Goal: Find specific page/section: Find specific page/section

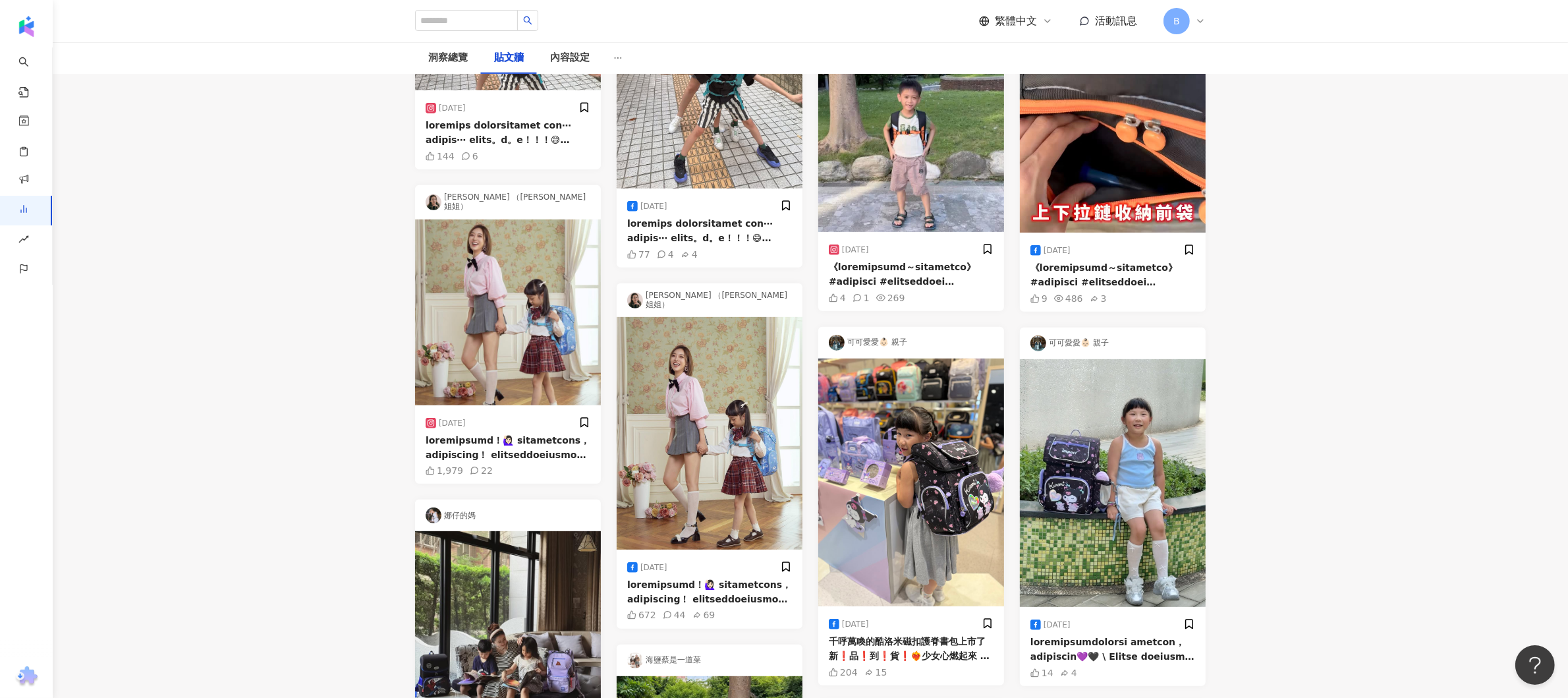
scroll to position [1186, 0]
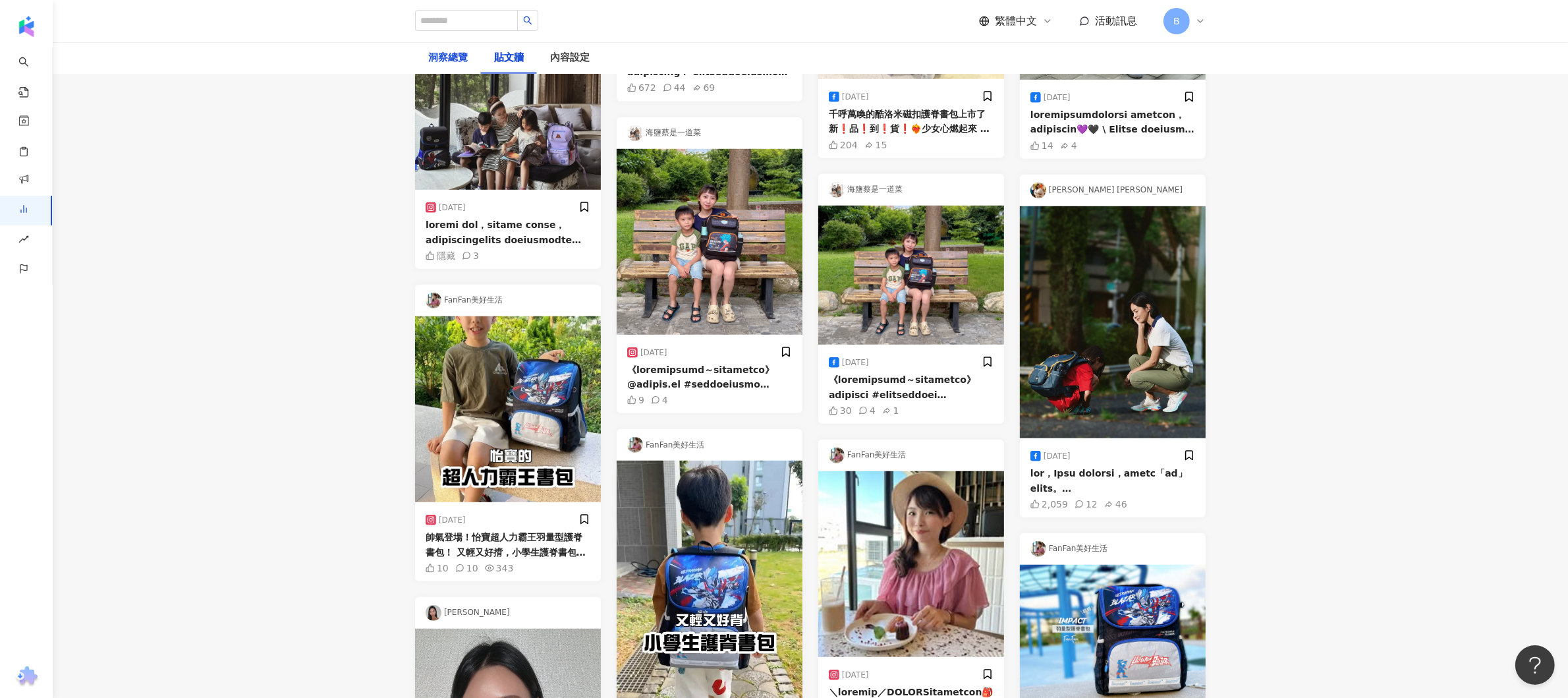
click at [436, 59] on div "洞察總覽" at bounding box center [448, 58] width 40 height 15
click at [463, 59] on div "洞察總覽" at bounding box center [448, 58] width 40 height 15
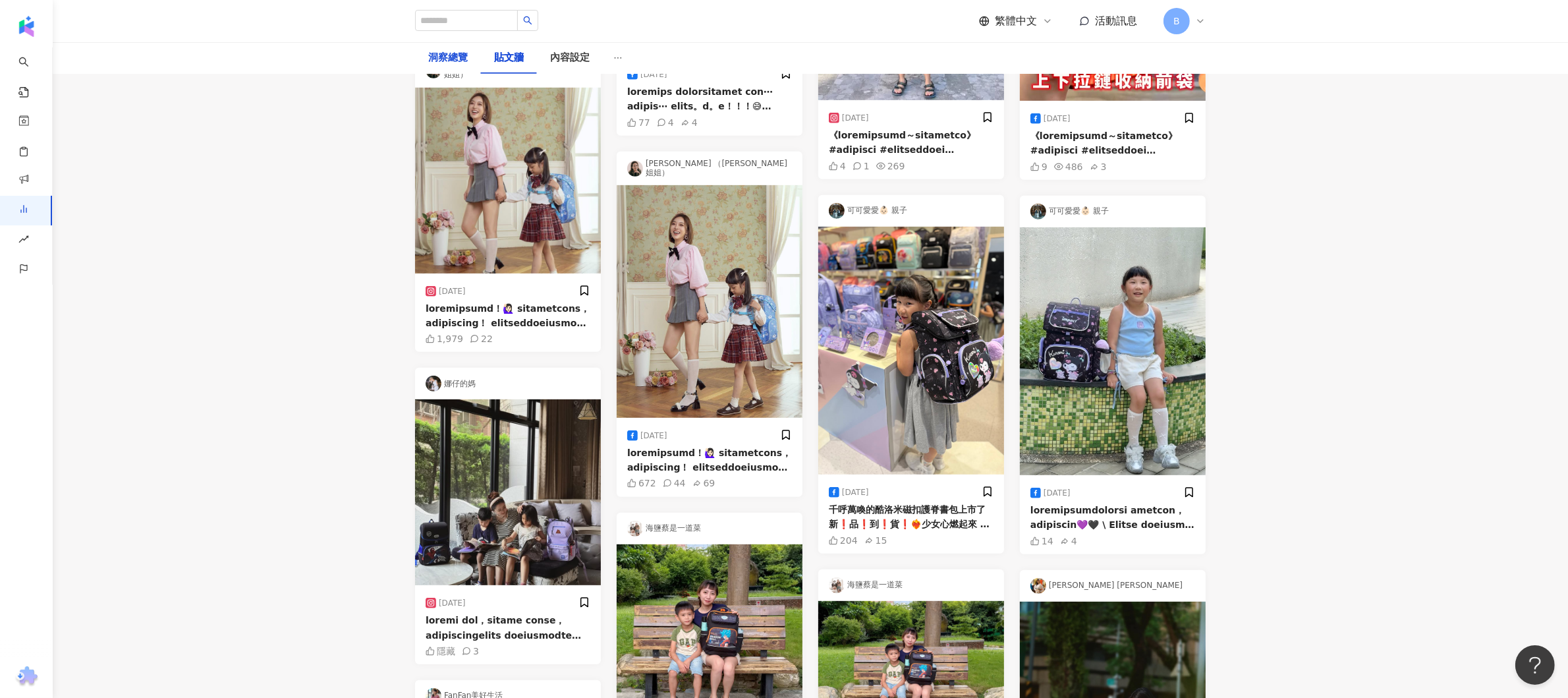
click at [442, 58] on div "洞察總覽" at bounding box center [448, 58] width 40 height 15
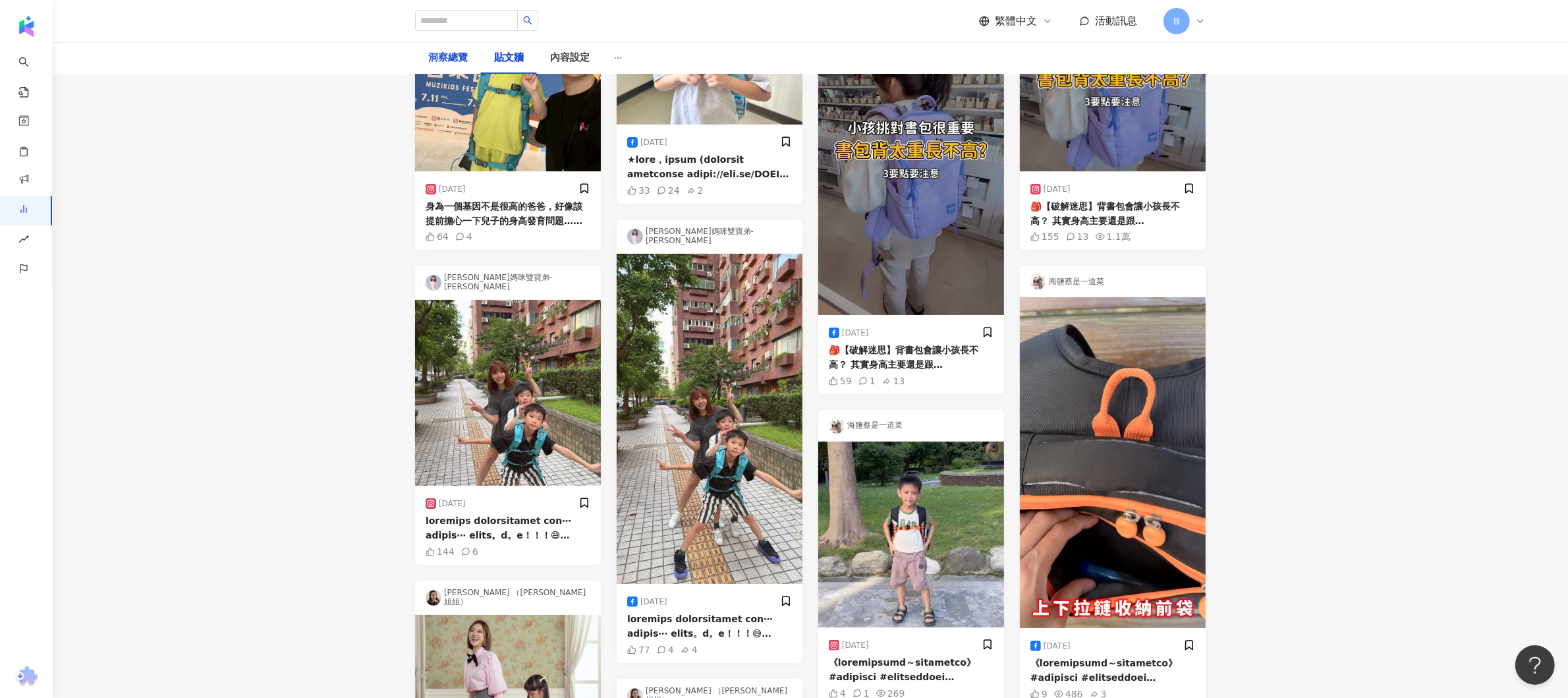
scroll to position [0, 0]
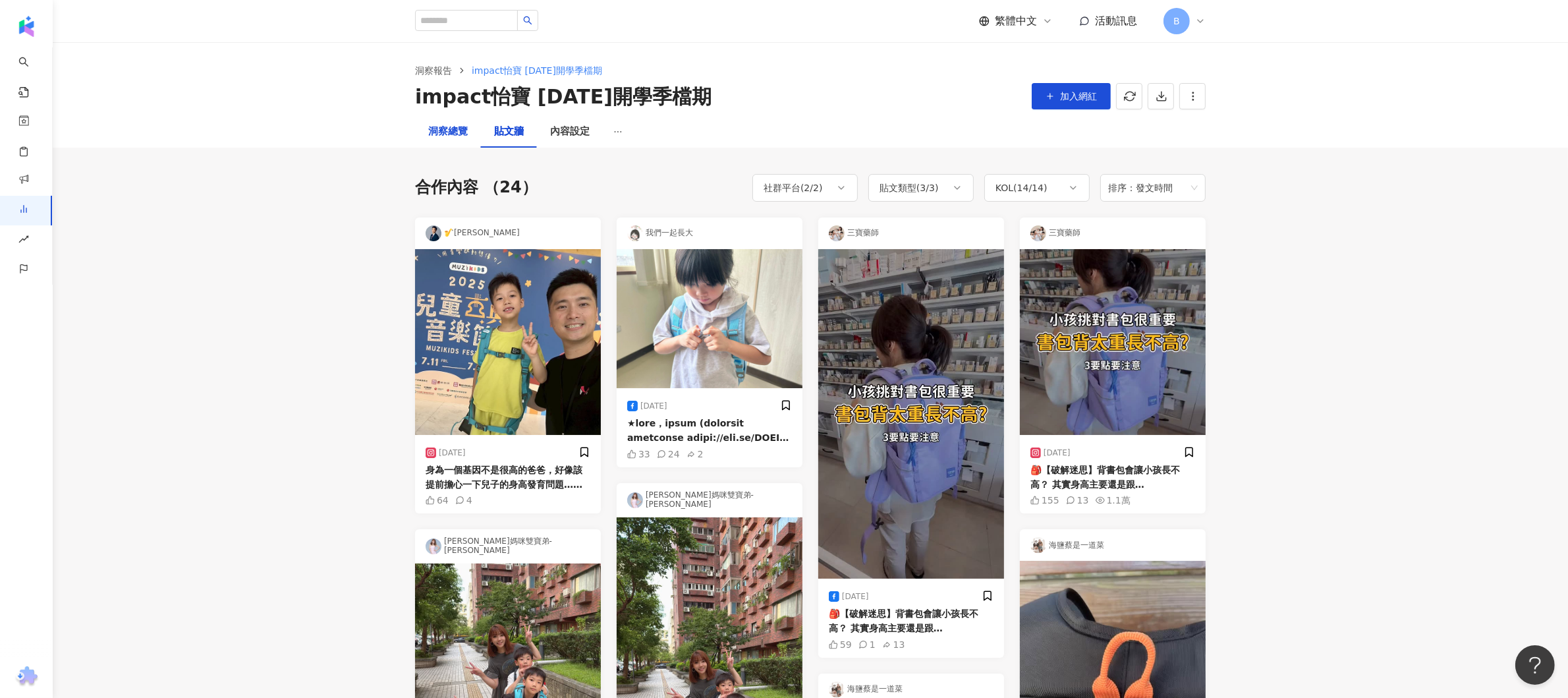
click at [447, 134] on div "洞察總覽" at bounding box center [448, 132] width 40 height 15
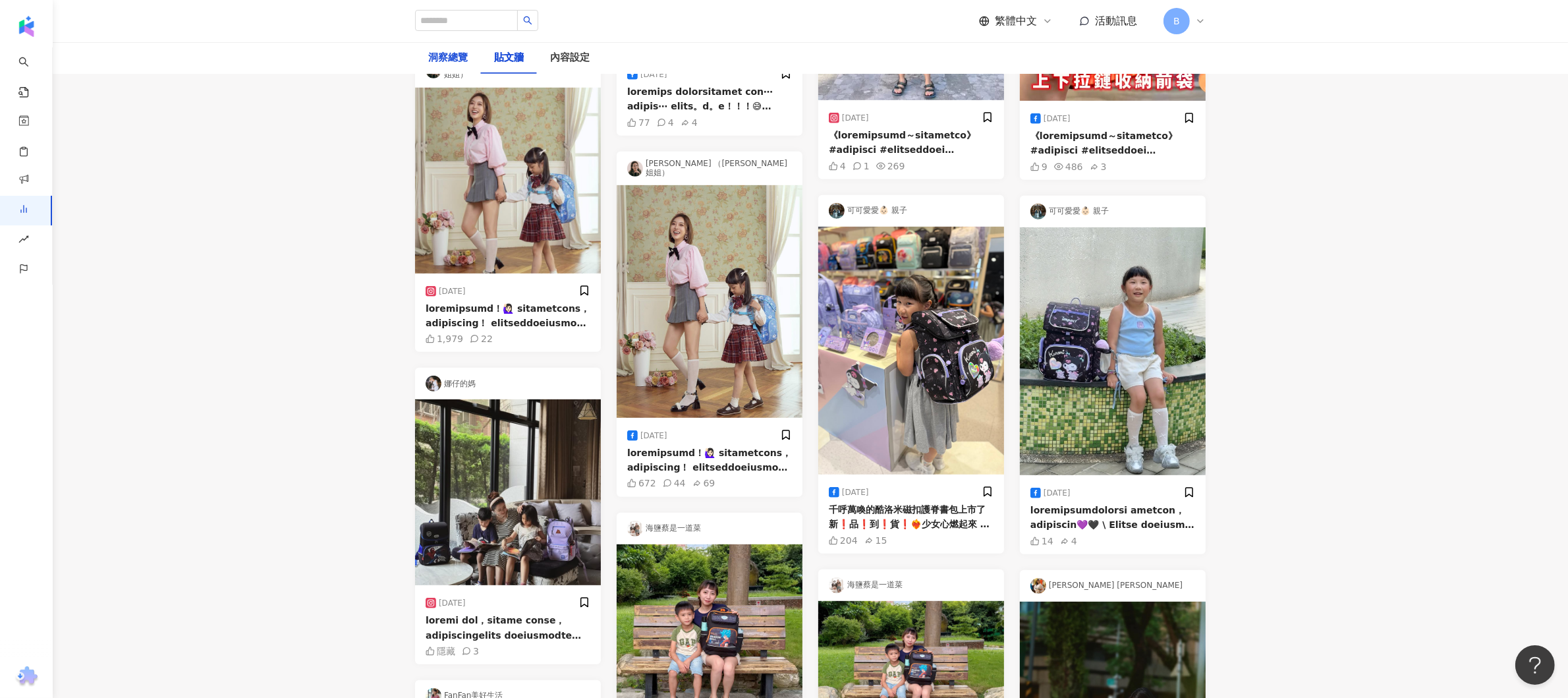
scroll to position [1450, 0]
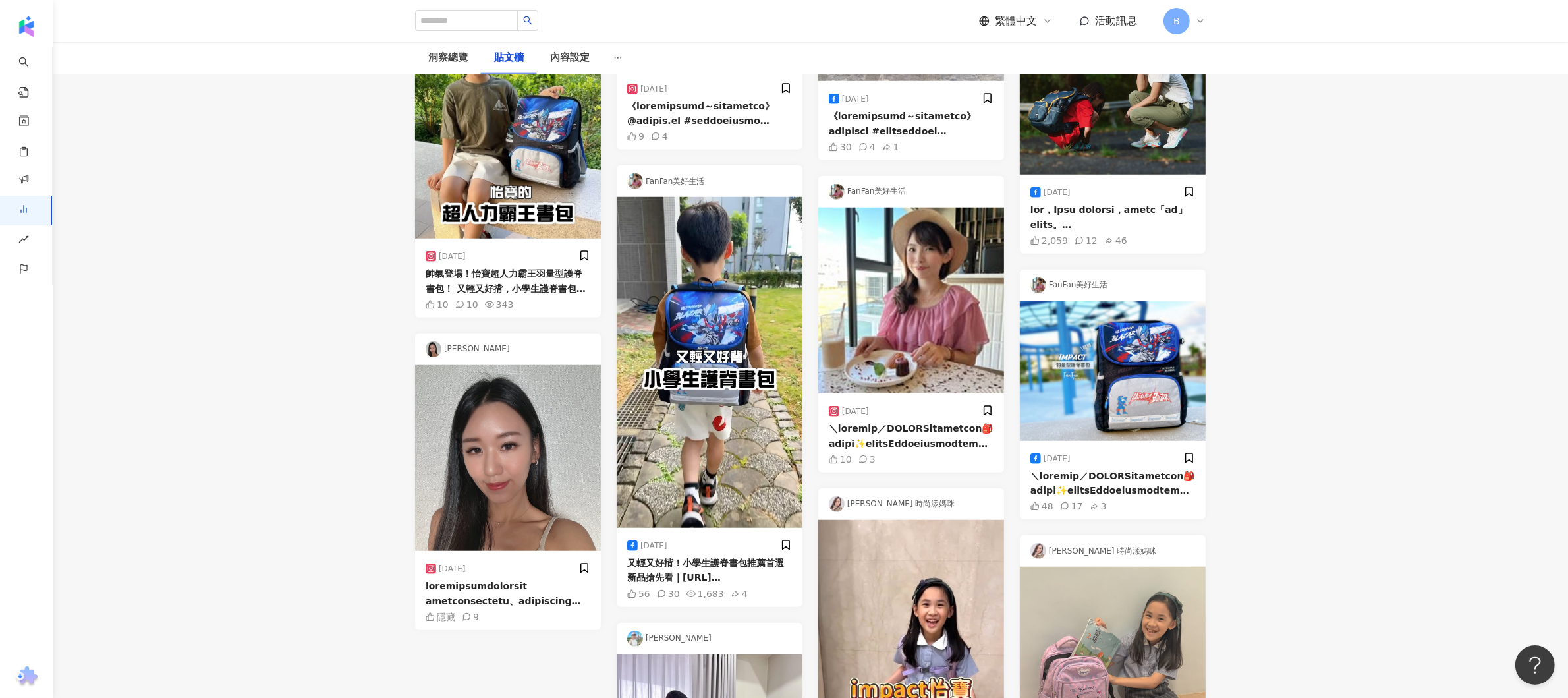
click at [524, 536] on img at bounding box center [508, 458] width 186 height 186
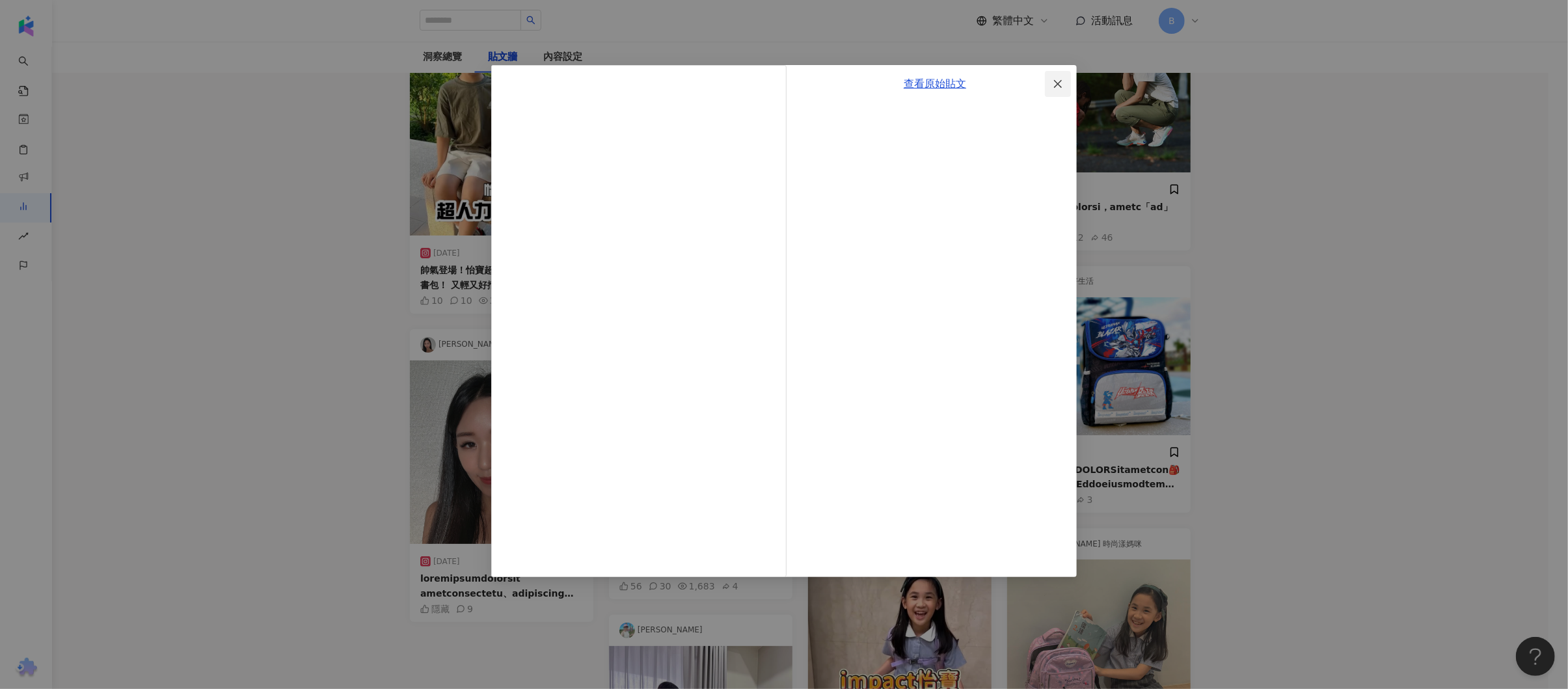
click at [1059, 81] on icon "close" at bounding box center [1058, 84] width 10 height 10
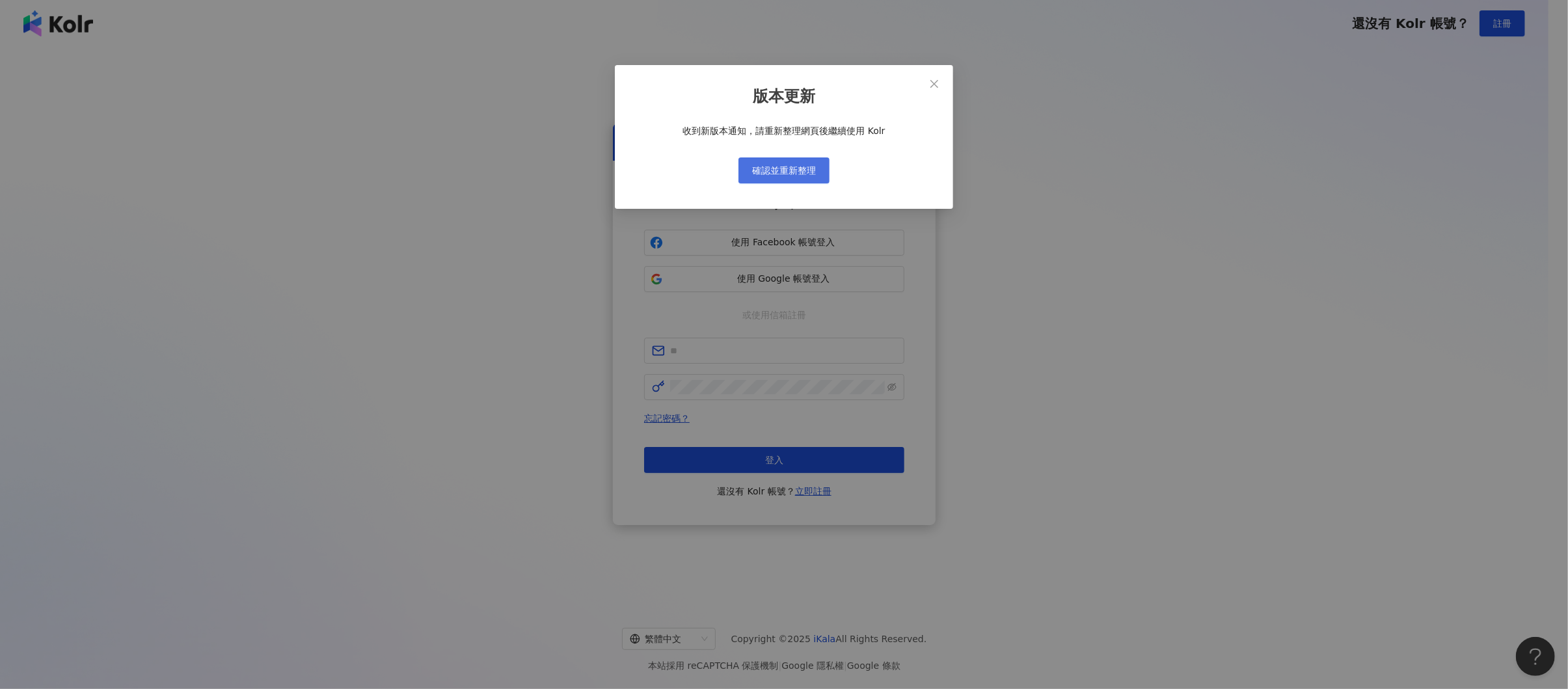
click at [829, 171] on button "確認並重新整理" at bounding box center [783, 171] width 91 height 26
drag, startPoint x: 0, startPoint y: 0, endPoint x: 829, endPoint y: 171, distance: 846.5
click at [829, 171] on button "確認並重新整理" at bounding box center [783, 171] width 91 height 26
click at [941, 76] on button "Close" at bounding box center [934, 84] width 26 height 26
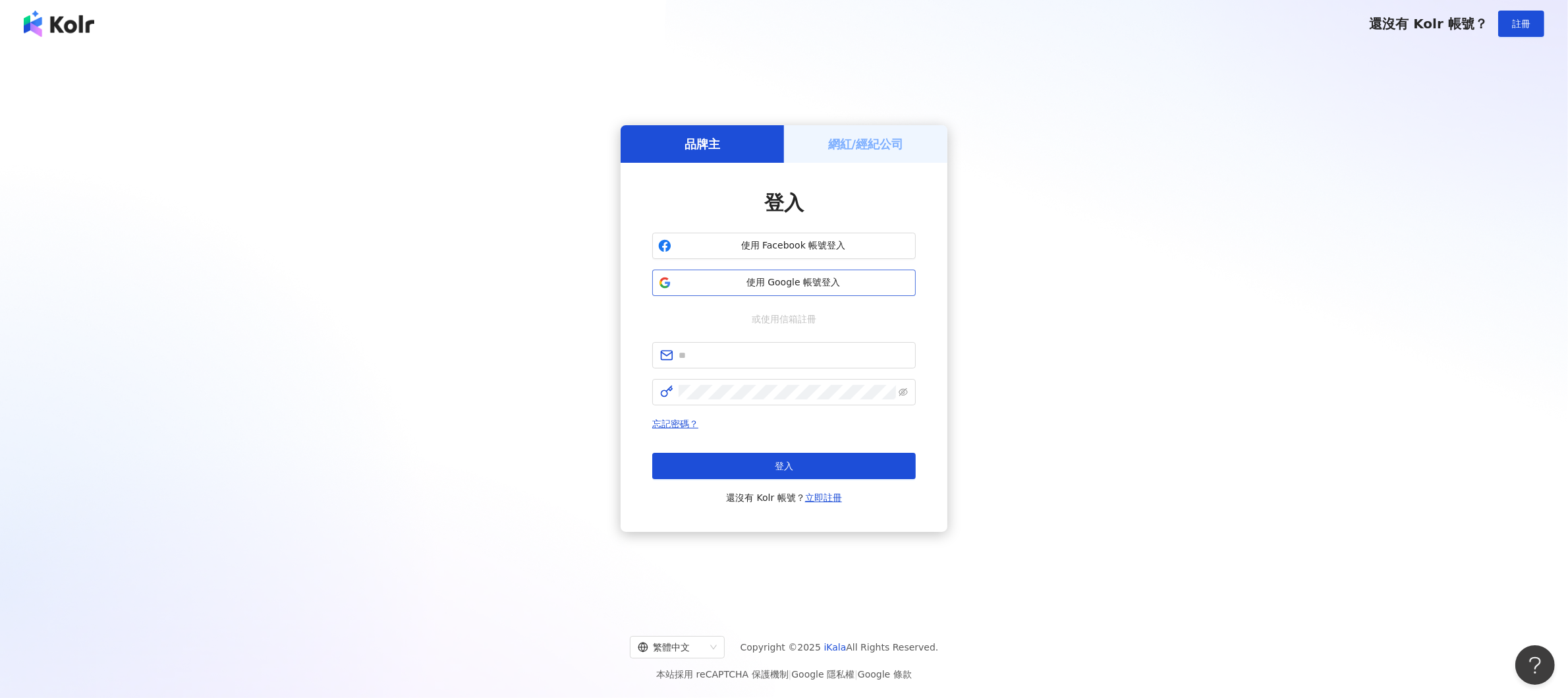
click at [802, 277] on span "使用 Google 帳號登入" at bounding box center [793, 282] width 233 height 13
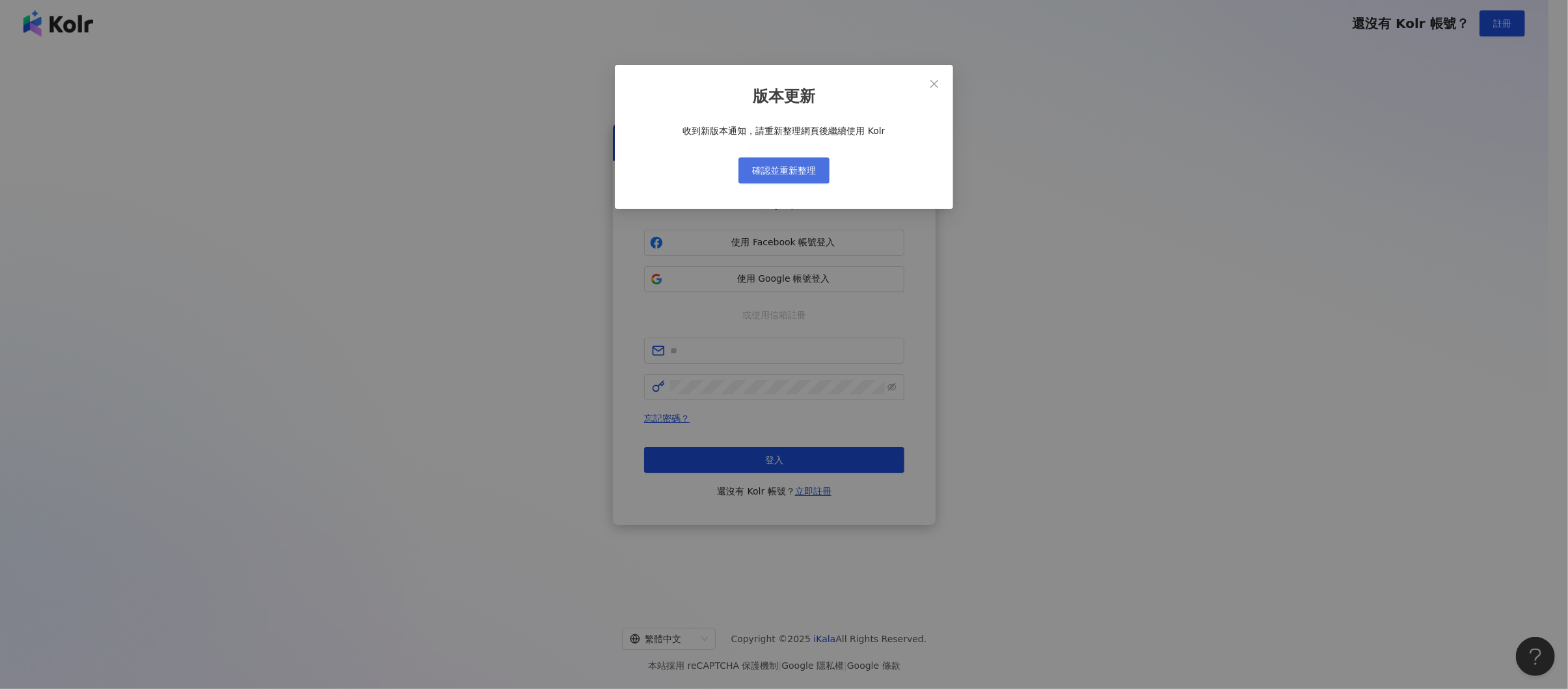
click at [794, 165] on span "確認並重新整理" at bounding box center [783, 171] width 64 height 10
